Goal: Check status: Check status

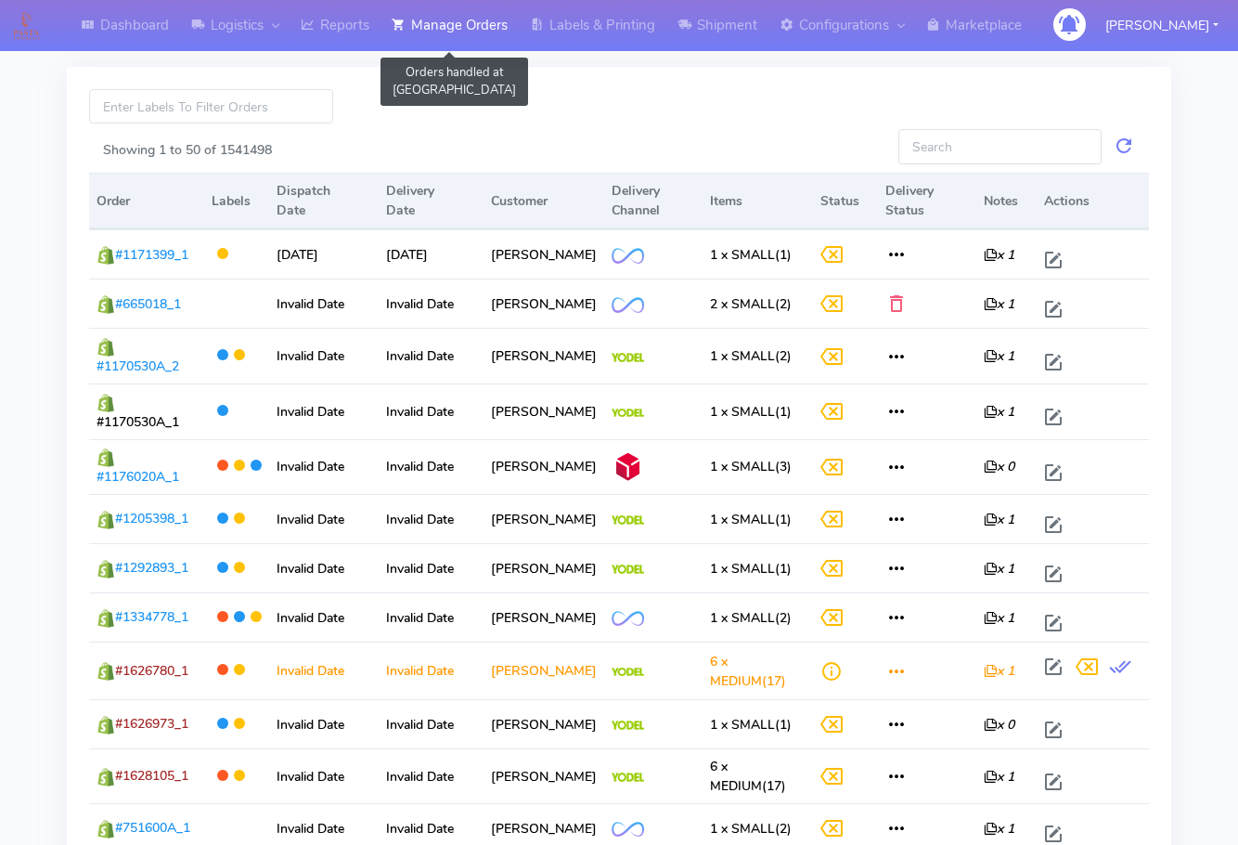
click at [469, 21] on link "Manage Orders" at bounding box center [450, 25] width 138 height 51
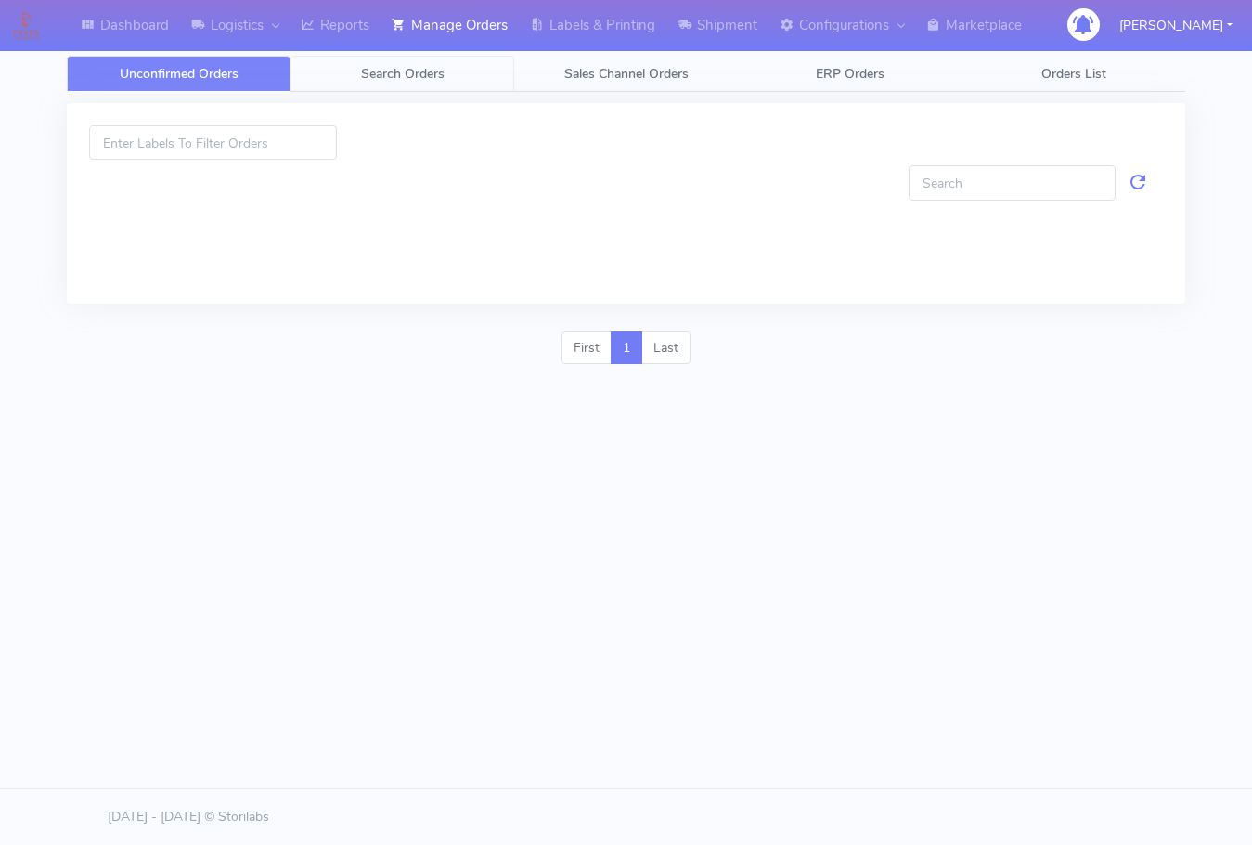
click at [453, 79] on link "Search Orders" at bounding box center [403, 74] width 224 height 36
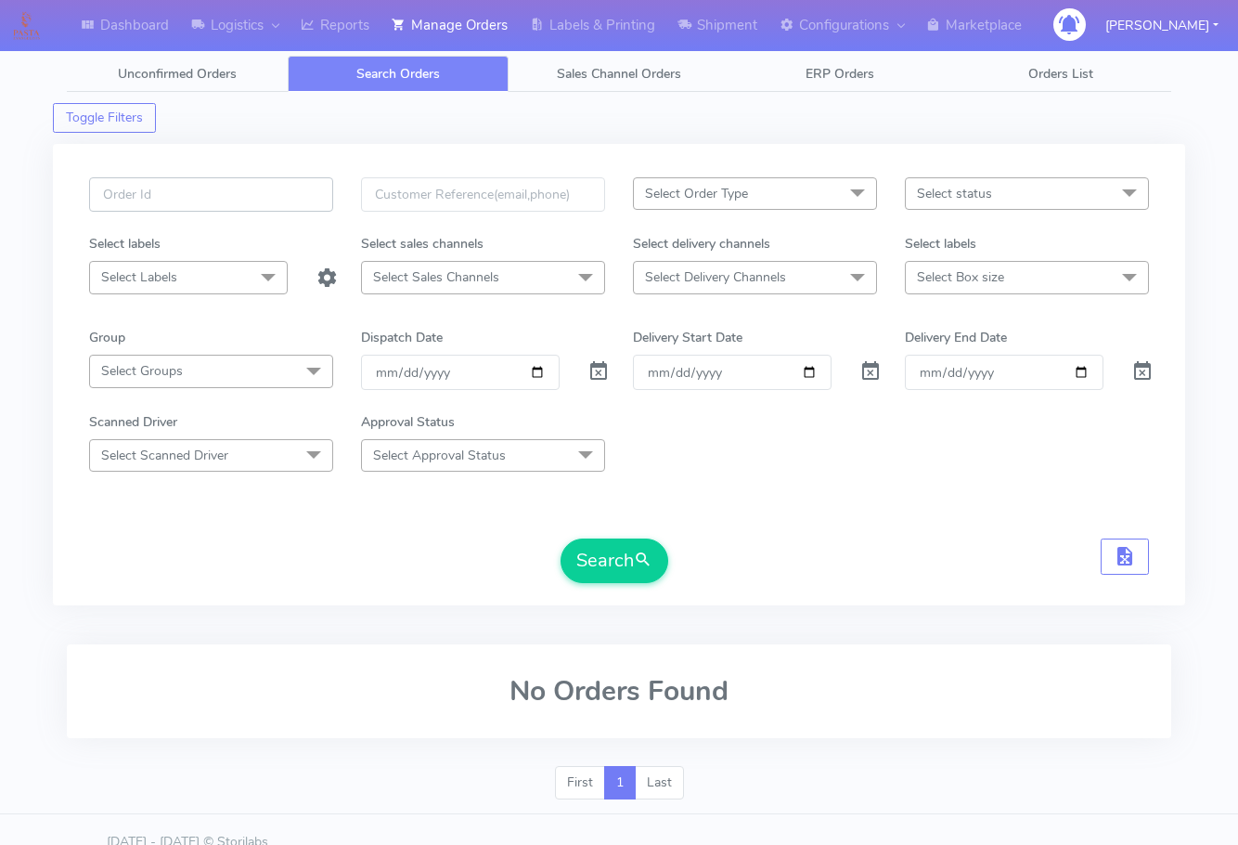
click at [266, 197] on input "text" at bounding box center [211, 194] width 244 height 34
paste input "1628543"
type input "1628543"
click at [601, 369] on span at bounding box center [599, 376] width 22 height 18
click at [620, 550] on button "Search" at bounding box center [615, 560] width 108 height 45
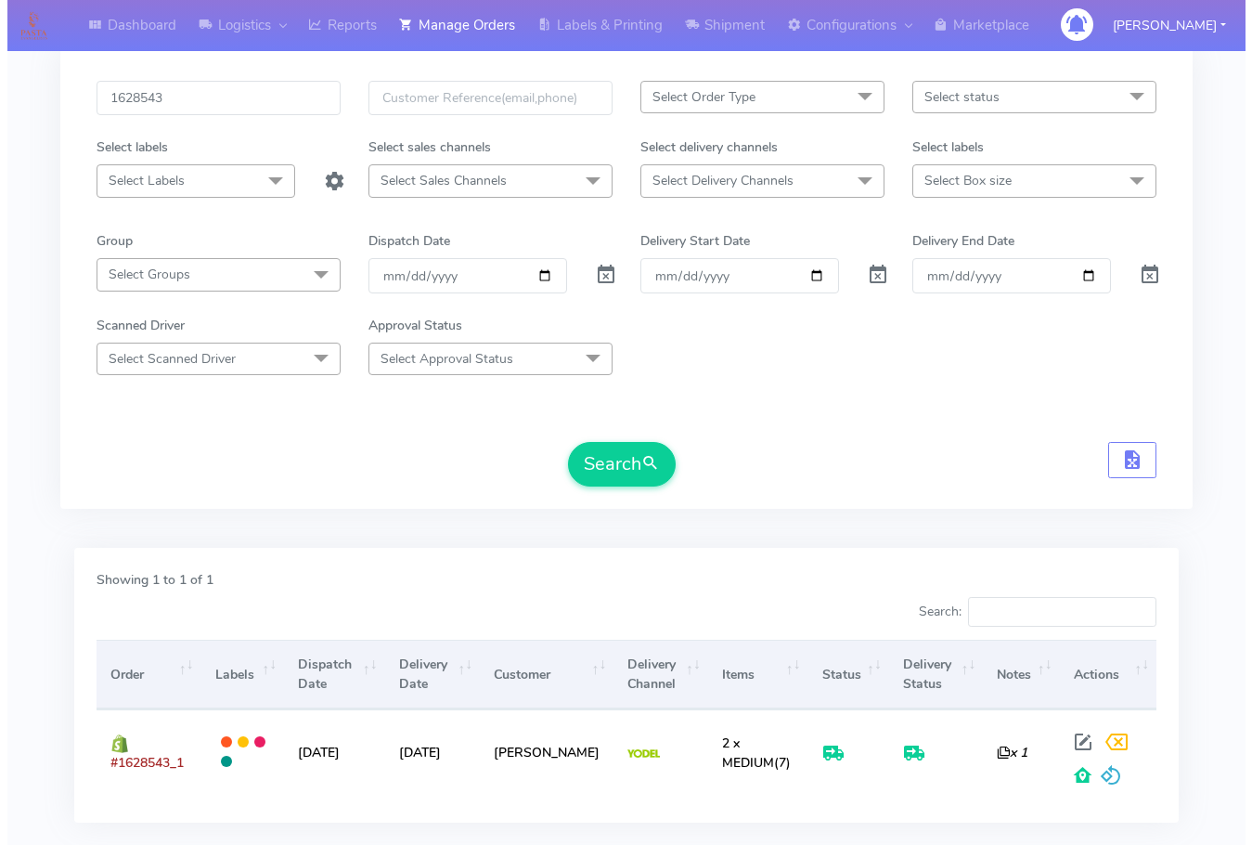
scroll to position [205, 0]
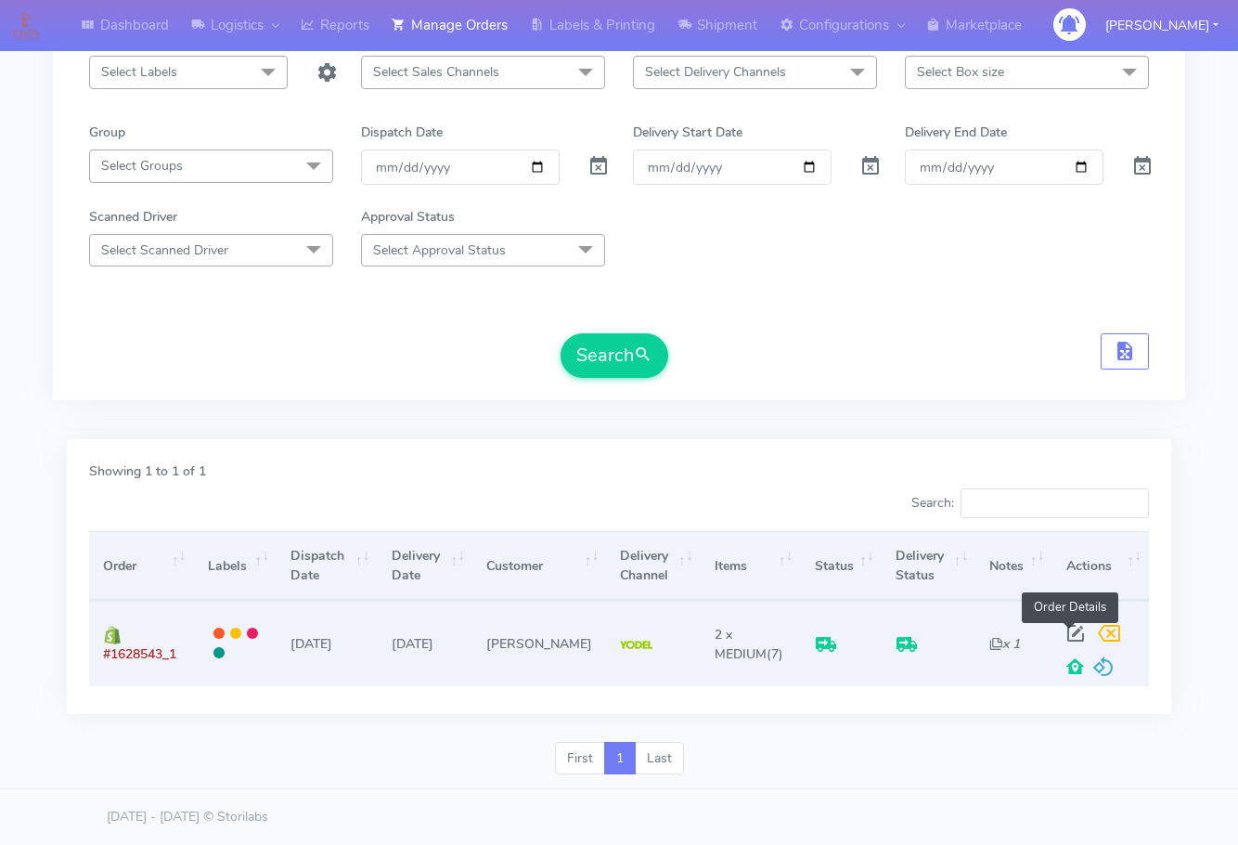
click at [1073, 628] on span at bounding box center [1075, 637] width 33 height 18
select select "5"
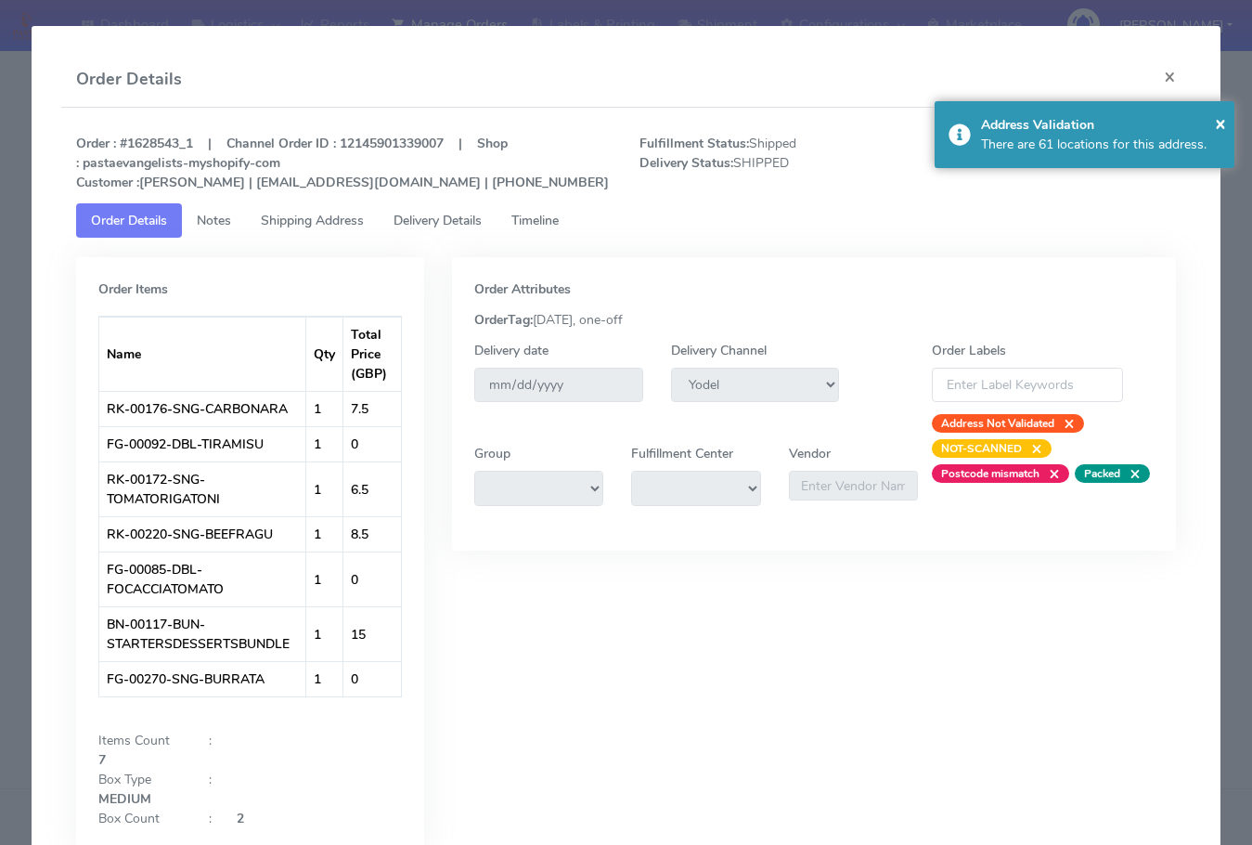
click at [282, 217] on span "Shipping Address" at bounding box center [312, 221] width 103 height 18
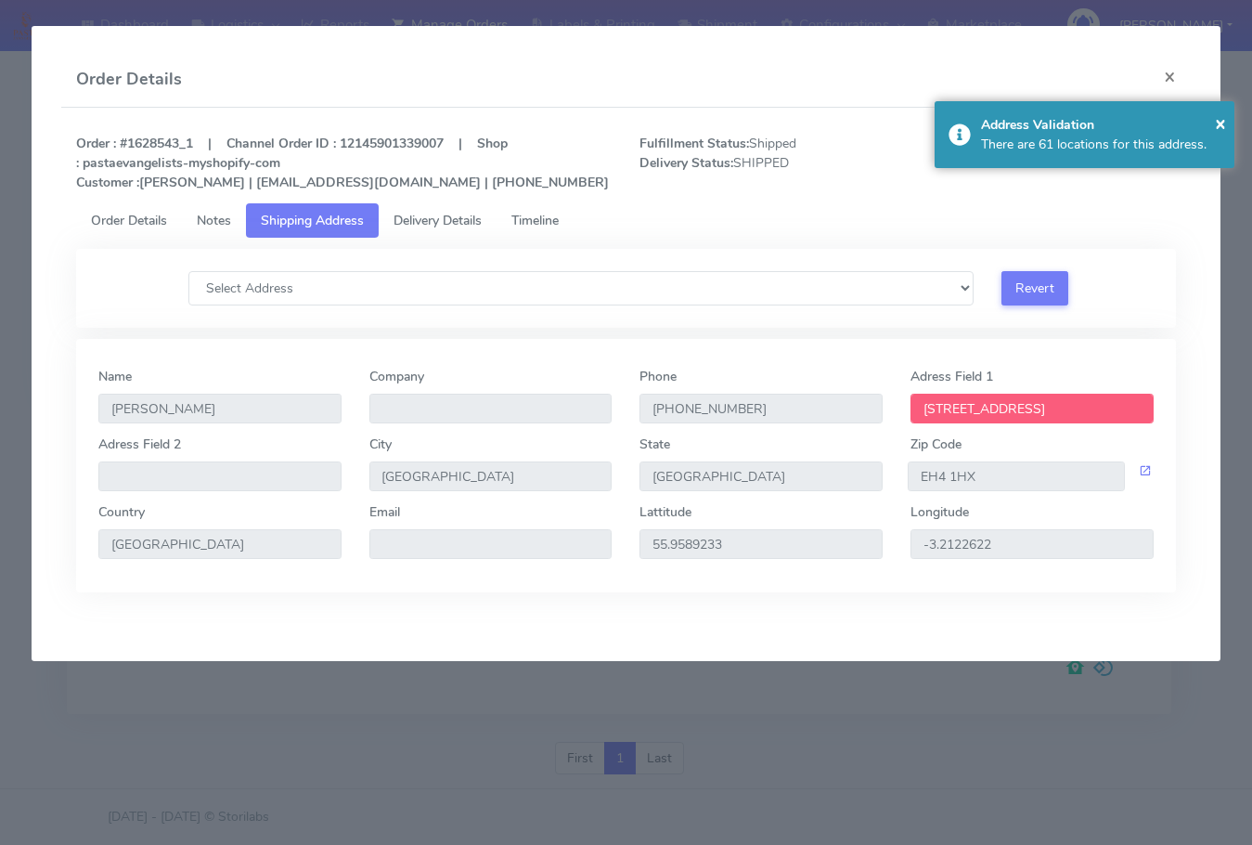
click at [441, 219] on span "Delivery Details" at bounding box center [438, 221] width 88 height 18
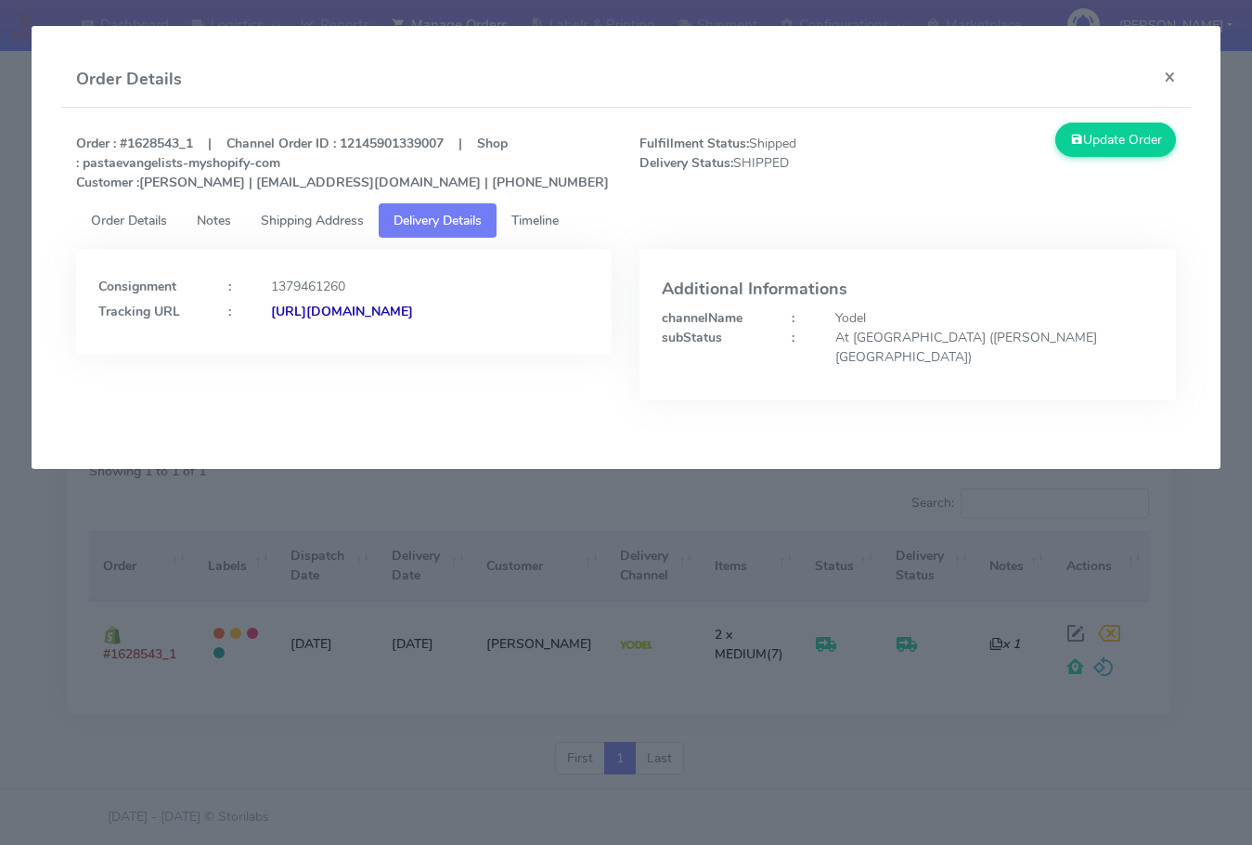
click at [307, 320] on strong "[URL][DOMAIN_NAME]" at bounding box center [342, 312] width 142 height 18
drag, startPoint x: 481, startPoint y: 332, endPoint x: 298, endPoint y: 364, distance: 185.6
click at [298, 355] on div "Consignment : 1379461260 Tracking URL : [URL][DOMAIN_NAME]" at bounding box center [344, 302] width 537 height 106
copy strong "JJD0002249960904683"
